Goal: Information Seeking & Learning: Learn about a topic

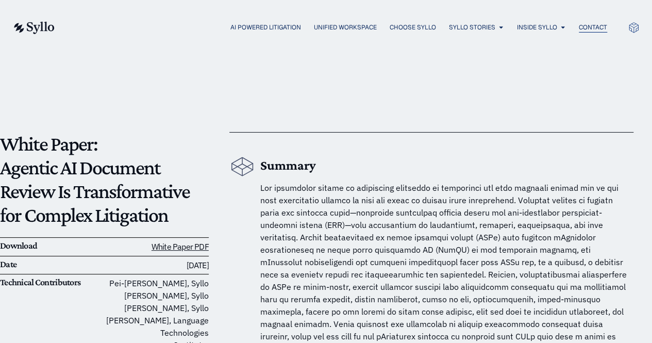
click at [593, 26] on span "Contact" at bounding box center [593, 27] width 28 height 9
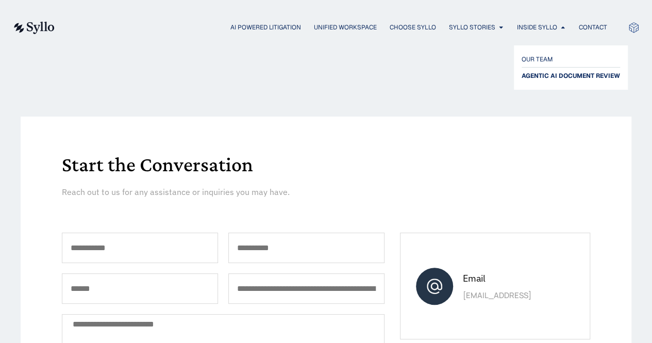
click at [551, 71] on span "AGENTIC AI DOCUMENT REVIEW" at bounding box center [570, 76] width 98 height 12
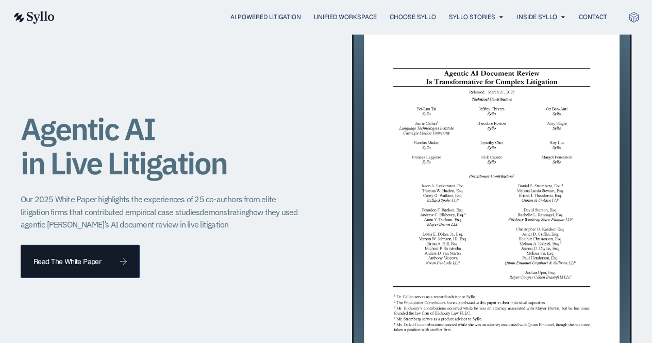
scroll to position [1010, 0]
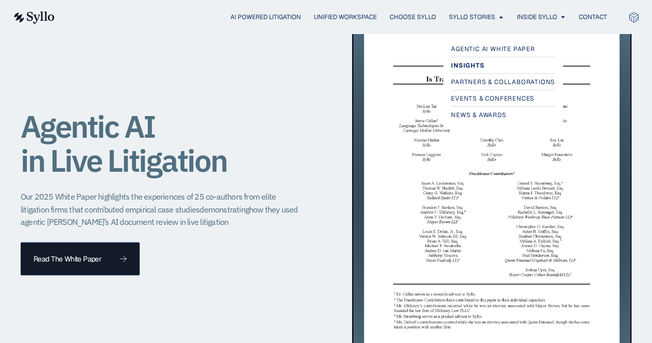
click at [476, 66] on span "Insights" at bounding box center [467, 65] width 33 height 12
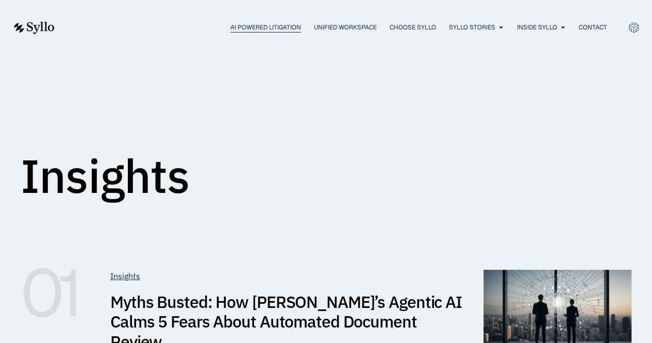
click at [267, 30] on span "AI Powered Litigation" at bounding box center [265, 27] width 71 height 9
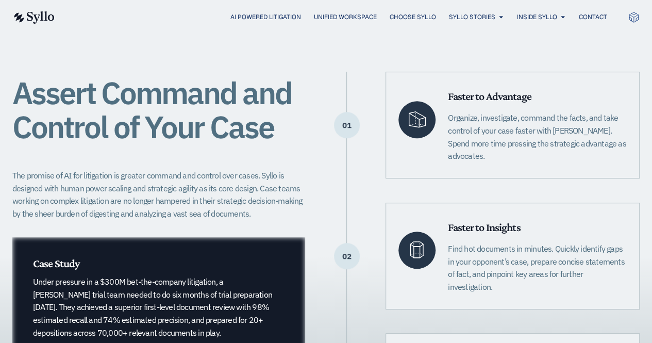
scroll to position [155, 0]
